Goal: Information Seeking & Learning: Learn about a topic

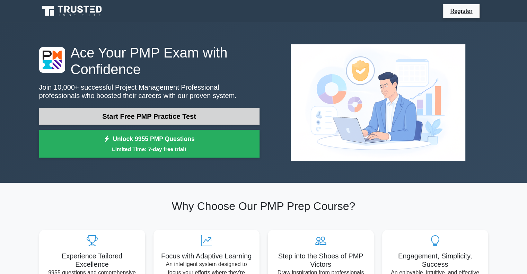
click at [137, 115] on link "Start Free PMP Practice Test" at bounding box center [149, 116] width 220 height 17
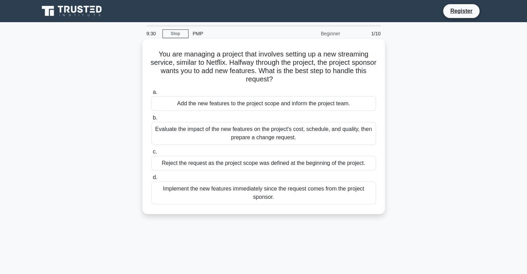
click at [270, 104] on div "Add the new features to the project scope and inform the project team." at bounding box center [263, 103] width 224 height 15
click at [151, 95] on input "a. Add the new features to the project scope and inform the project team." at bounding box center [151, 92] width 0 height 5
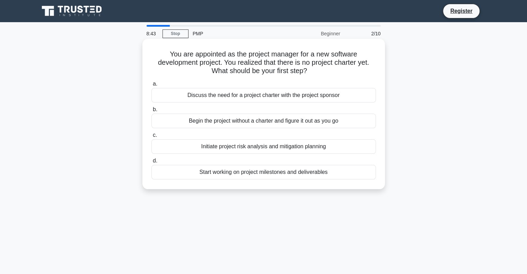
click at [256, 98] on div "Discuss the need for a project charter with the project sponsor" at bounding box center [263, 95] width 224 height 15
click at [151, 86] on input "a. Discuss the need for a project charter with the project sponsor" at bounding box center [151, 84] width 0 height 5
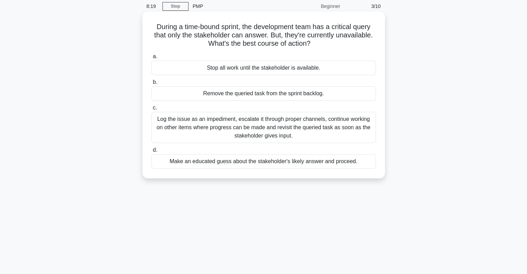
scroll to position [28, 0]
click at [258, 128] on div "Log the issue as an impediment, escalate it through proper channels, continue w…" at bounding box center [263, 126] width 224 height 31
click at [151, 110] on input "c. Log the issue as an impediment, escalate it through proper channels, continu…" at bounding box center [151, 107] width 0 height 5
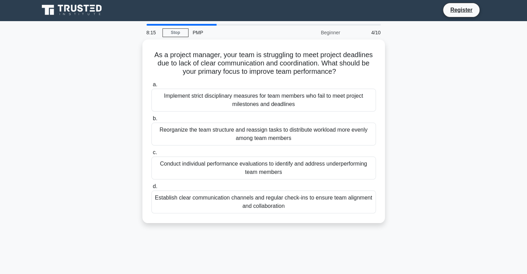
scroll to position [0, 0]
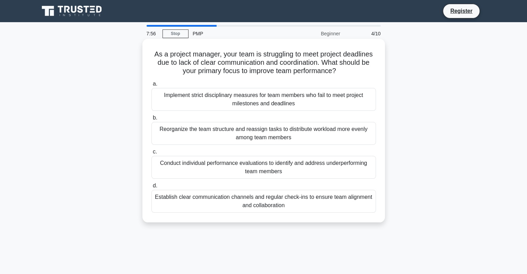
click at [273, 200] on div "Establish clear communication channels and regular check-ins to ensure team ali…" at bounding box center [263, 201] width 224 height 23
click at [151, 188] on input "d. Establish clear communication channels and regular check-ins to ensure team …" at bounding box center [151, 185] width 0 height 5
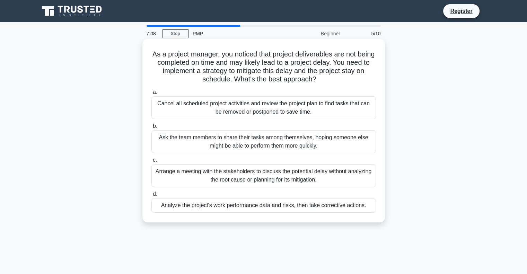
click at [264, 206] on div "Analyze the project's work performance data and risks, then take corrective act…" at bounding box center [263, 205] width 224 height 15
click at [151, 196] on input "d. Analyze the project's work performance data and risks, then take corrective …" at bounding box center [151, 194] width 0 height 5
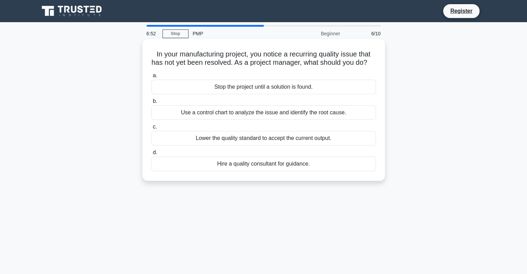
click at [285, 120] on div "Use a control chart to analyze the issue and identify the root cause." at bounding box center [263, 112] width 224 height 15
click at [151, 104] on input "b. Use a control chart to analyze the issue and identify the root cause." at bounding box center [151, 101] width 0 height 5
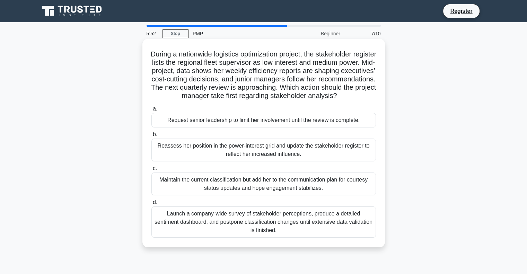
click at [259, 195] on div "Maintain the current classification but add her to the communication plan for c…" at bounding box center [263, 183] width 224 height 23
click at [151, 171] on input "c. Maintain the current classification but add her to the communication plan fo…" at bounding box center [151, 168] width 0 height 5
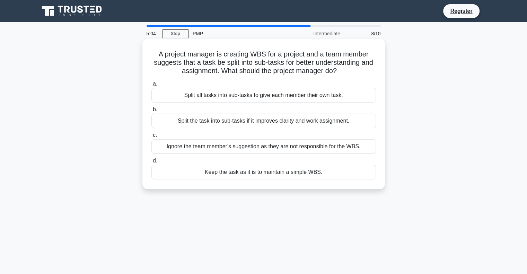
click at [248, 122] on div "Split the task into sub-tasks if it improves clarity and work assignment." at bounding box center [263, 121] width 224 height 15
click at [151, 112] on input "b. Split the task into sub-tasks if it improves clarity and work assignment." at bounding box center [151, 109] width 0 height 5
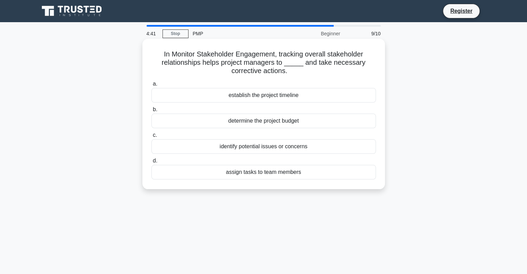
click at [263, 147] on div "identify potential issues or concerns" at bounding box center [263, 146] width 224 height 15
click at [151, 137] on input "c. identify potential issues or concerns" at bounding box center [151, 135] width 0 height 5
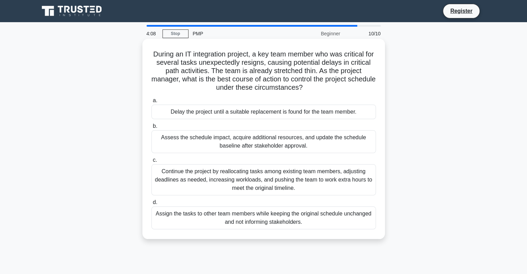
click at [292, 144] on div "Assess the schedule impact, acquire additional resources, and update the schedu…" at bounding box center [263, 141] width 224 height 23
click at [151, 128] on input "b. Assess the schedule impact, acquire additional resources, and update the sch…" at bounding box center [151, 126] width 0 height 5
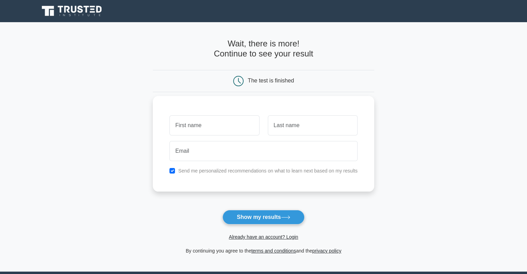
click at [209, 125] on input "text" at bounding box center [214, 125] width 90 height 20
type input "Terra"
type input "Ray"
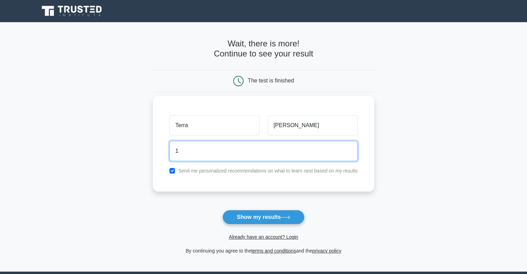
type input "1terra.ray@gmail.com"
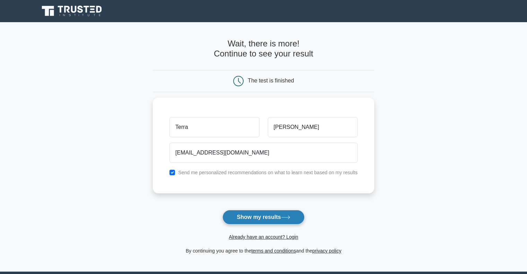
click at [255, 217] on button "Show my results" at bounding box center [263, 217] width 82 height 15
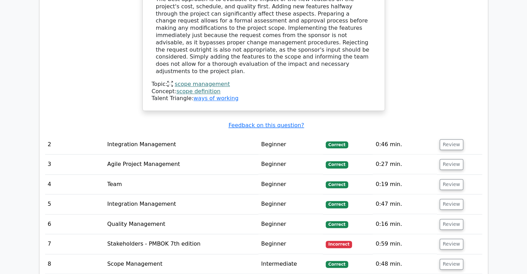
scroll to position [833, 0]
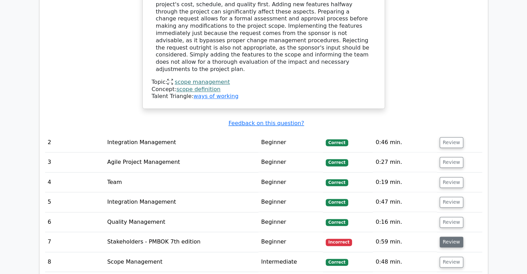
click at [449, 236] on button "Review" at bounding box center [451, 241] width 24 height 11
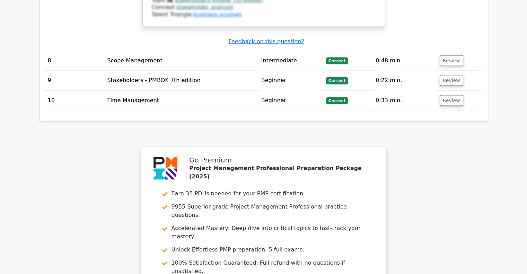
scroll to position [1551, 0]
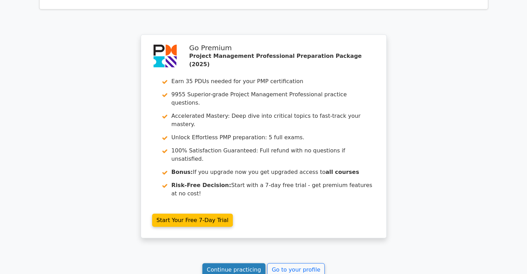
click at [237, 263] on link "Continue practicing" at bounding box center [233, 269] width 63 height 13
